Goal: Complete application form

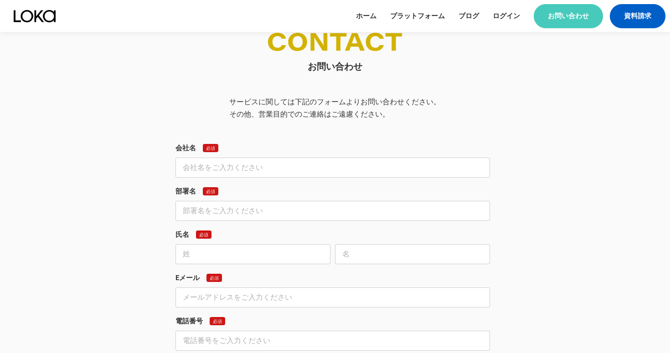
click at [292, 165] on input "text" at bounding box center [332, 168] width 314 height 20
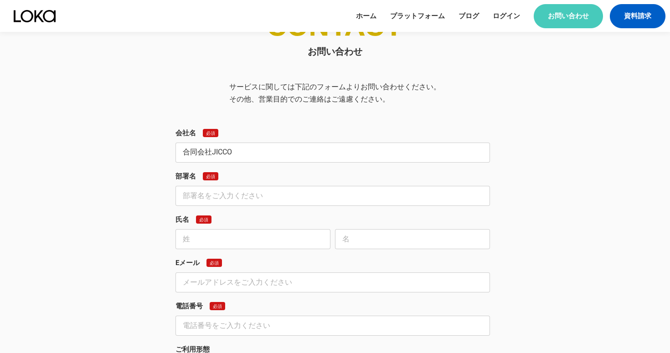
scroll to position [577, 0]
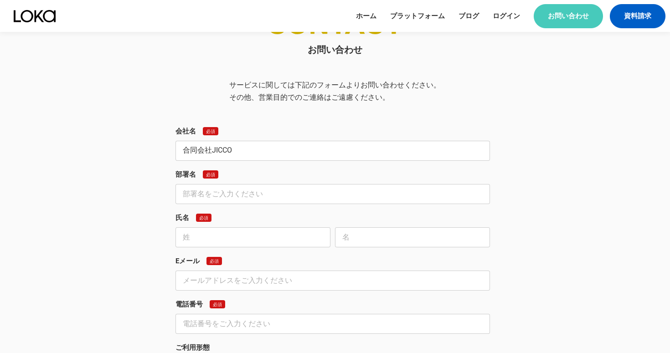
type input "合同会社JICCO"
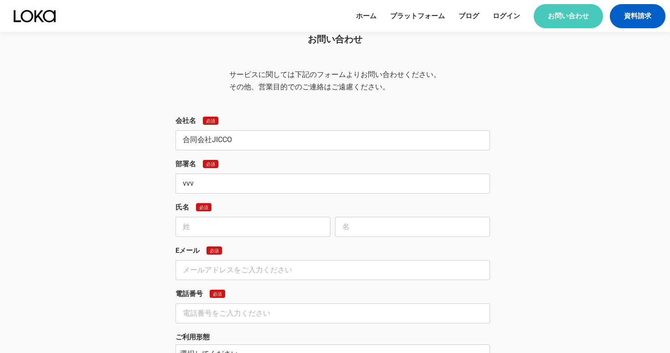
click at [273, 181] on input "vvv" at bounding box center [332, 184] width 314 height 20
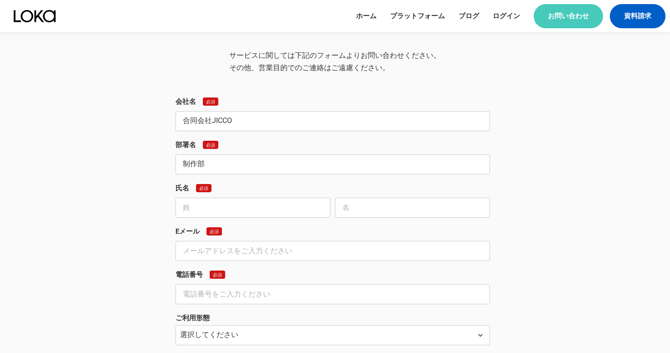
type input "制作部"
click at [263, 205] on input "text" at bounding box center [252, 208] width 155 height 20
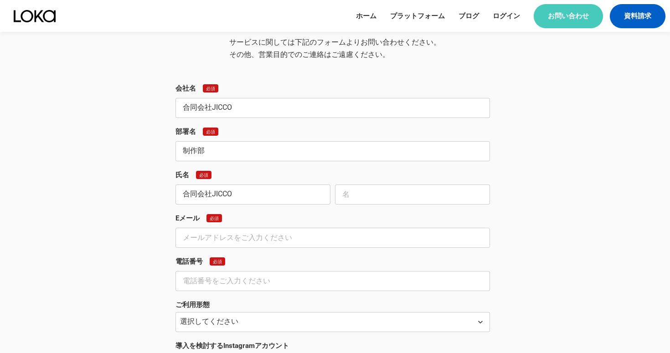
click at [253, 201] on input "合同会社JICCO" at bounding box center [252, 194] width 155 height 20
click at [254, 201] on input "合同会社JICCO" at bounding box center [252, 194] width 155 height 20
click at [253, 200] on input "合同会社JICCO" at bounding box center [252, 194] width 155 height 20
type input "合"
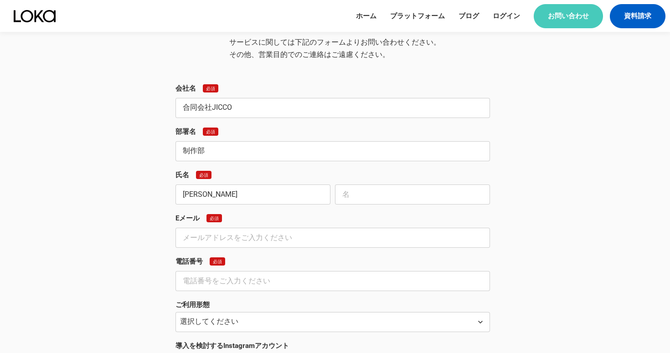
type input "[PERSON_NAME]"
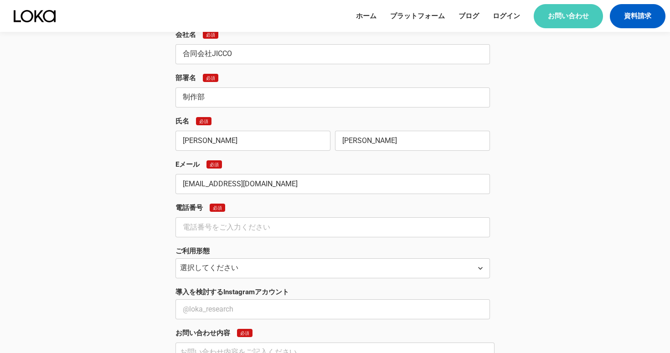
scroll to position [678, 0]
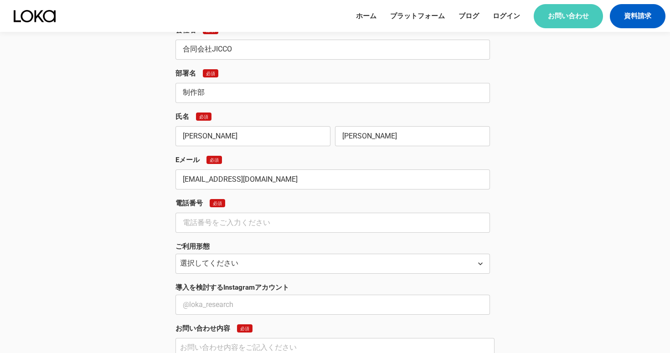
type input "[EMAIL_ADDRESS][DOMAIN_NAME]"
click at [257, 223] on input "text" at bounding box center [332, 223] width 314 height 20
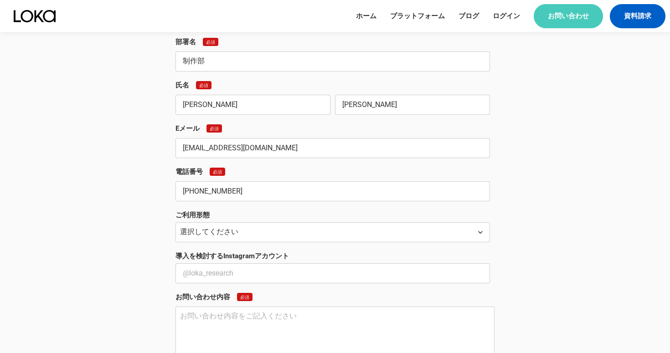
scroll to position [711, 0]
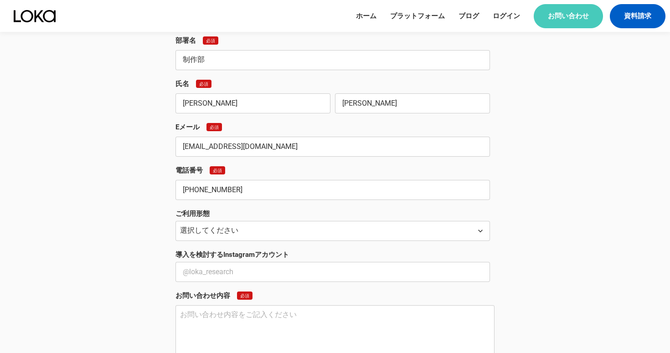
type input "[PHONE_NUMBER]"
click at [287, 221] on select "選択してください 自社での導入 代理店として顧客へ提案 その他" at bounding box center [332, 231] width 314 height 20
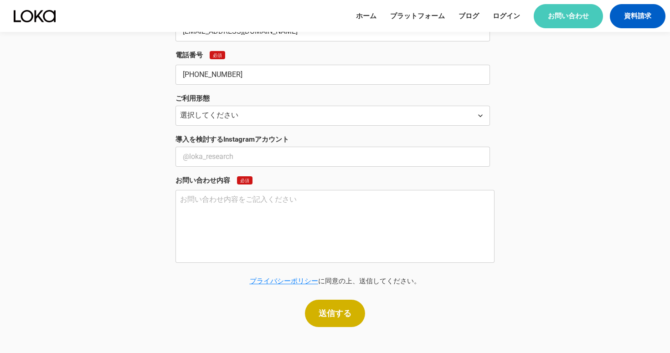
scroll to position [829, 0]
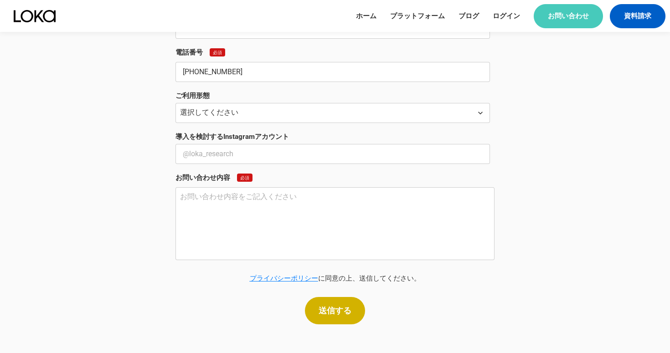
click at [241, 254] on textarea at bounding box center [334, 223] width 319 height 73
paste textarea "loremi dolorsitametconsectetu。 adipiscingelitseddoeIUSMOdtempori。 utla・etdo・ma8…"
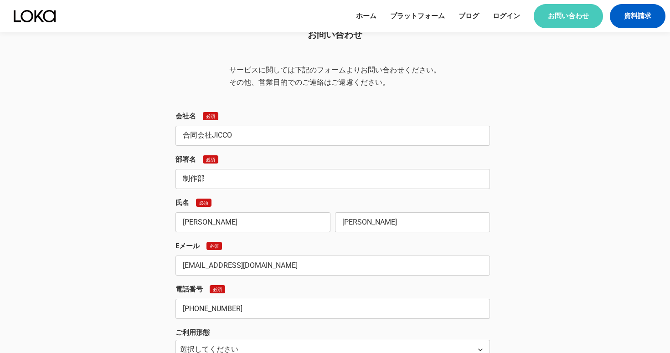
scroll to position [590, 0]
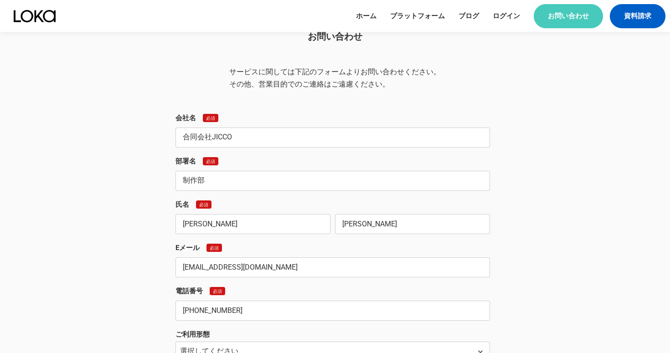
type textarea "loremi dolorsitametconsectetu。 adipiscingelitseddoeIUSMOdtempori。 utla・etdo・ma8…"
